Goal: Task Accomplishment & Management: Complete application form

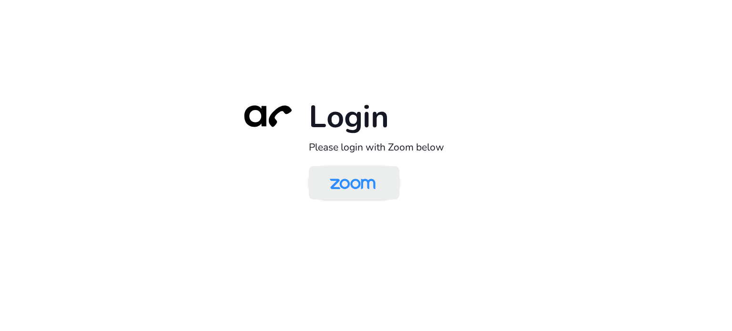
click at [384, 186] on img at bounding box center [353, 183] width 66 height 31
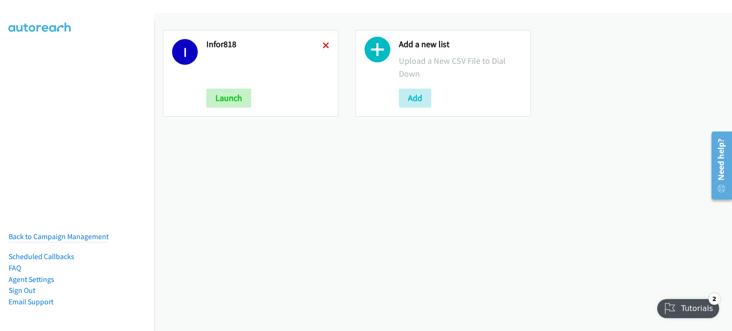
click at [322, 44] on icon at bounding box center [325, 46] width 7 height 7
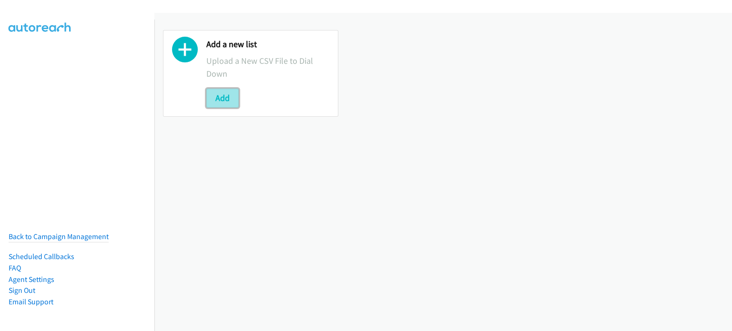
click at [221, 99] on button "Add" at bounding box center [222, 98] width 32 height 19
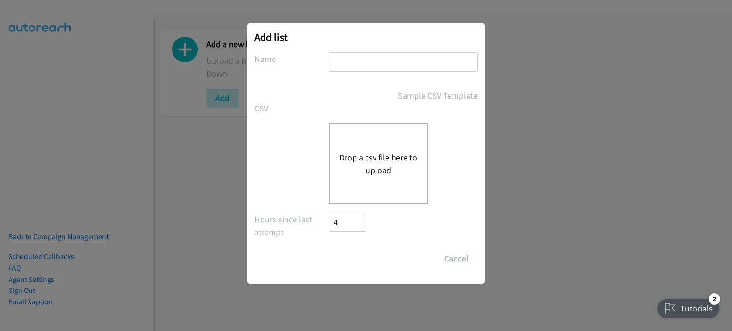
click at [379, 159] on button "Drop a csv file here to upload" at bounding box center [378, 164] width 78 height 26
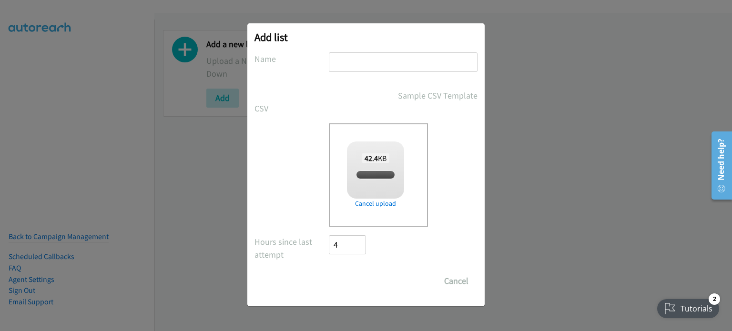
click at [372, 59] on input "text" at bounding box center [403, 62] width 149 height 20
checkbox input "true"
type input "HP820"
click at [363, 281] on input "Save List" at bounding box center [354, 280] width 50 height 19
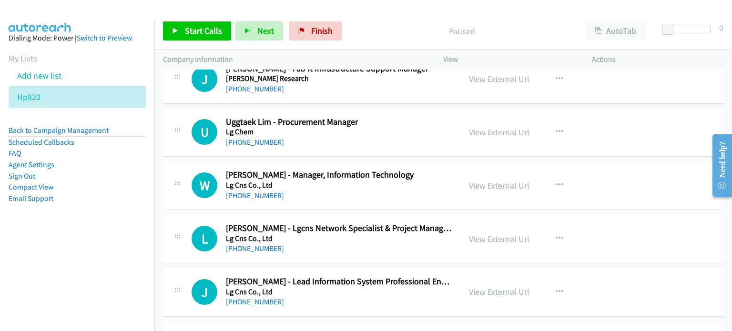
scroll to position [207, 0]
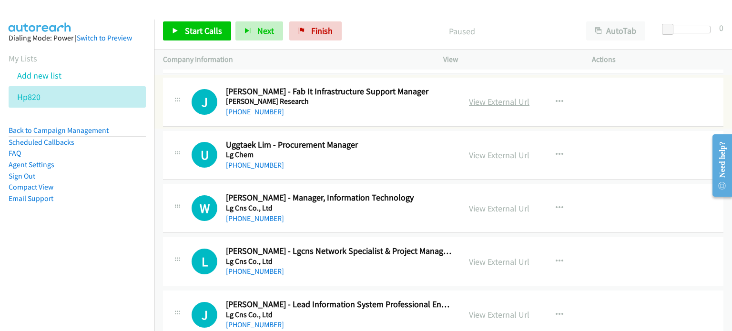
click at [473, 100] on link "View External Url" at bounding box center [499, 101] width 60 height 11
click at [473, 158] on link "View External Url" at bounding box center [499, 155] width 60 height 11
